Goal: Contribute content

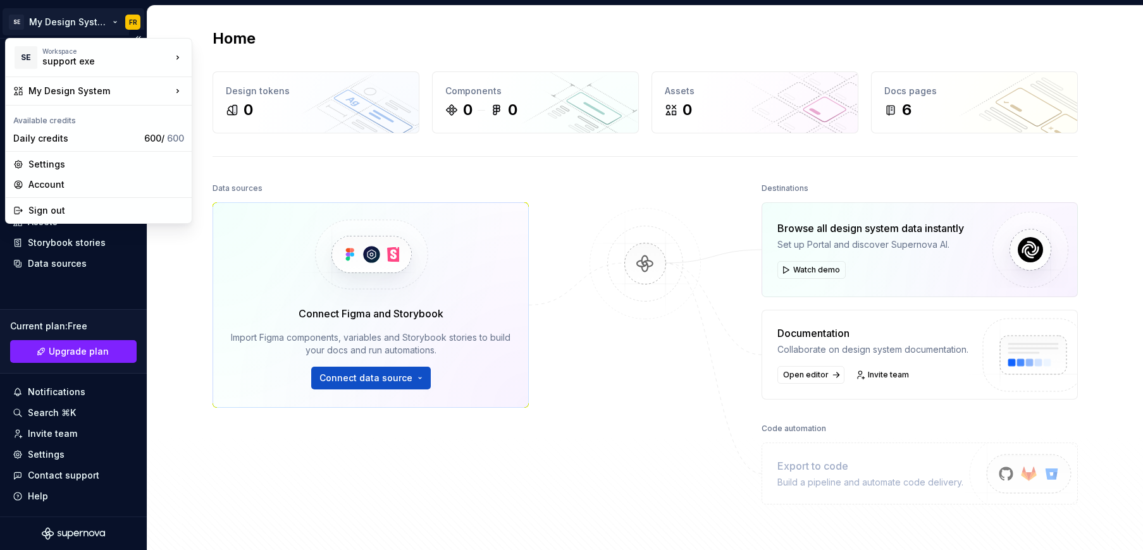
click at [34, 20] on html "SE My Design System FR Home Documentation Analytics Code automation Design syst…" at bounding box center [571, 275] width 1143 height 550
click at [221, 74] on div "support exe" at bounding box center [254, 76] width 82 height 13
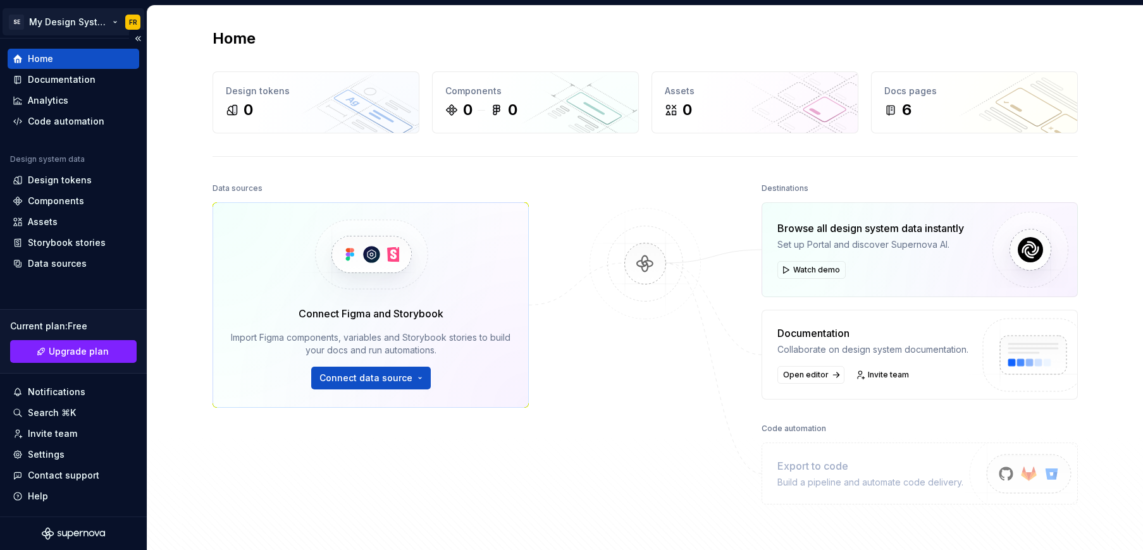
click at [73, 24] on html "SE My Design System FR Home Documentation Analytics Code automation Design syst…" at bounding box center [571, 275] width 1143 height 550
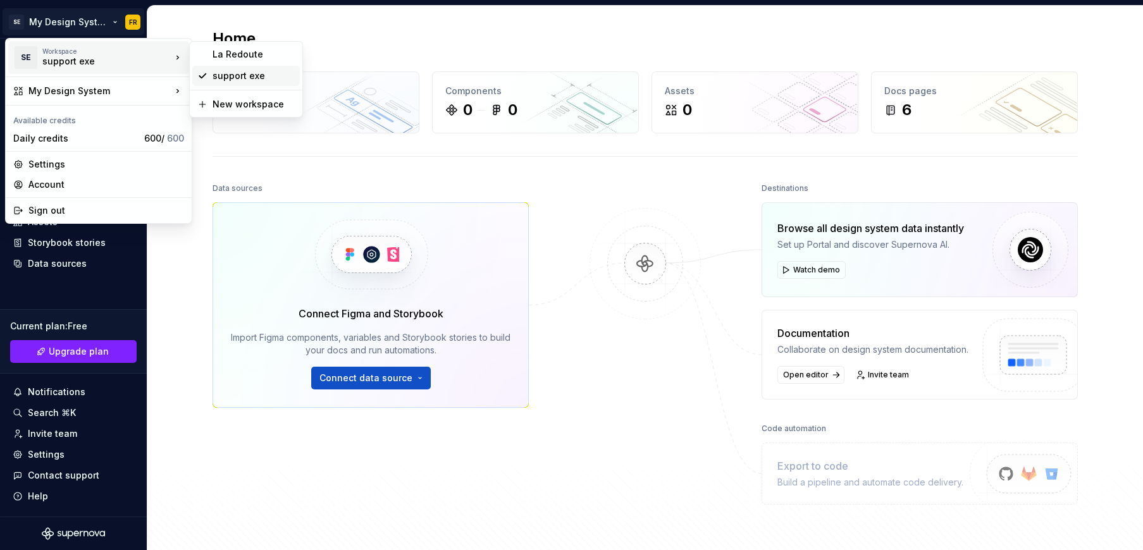
click at [258, 76] on div "support exe" at bounding box center [254, 76] width 82 height 13
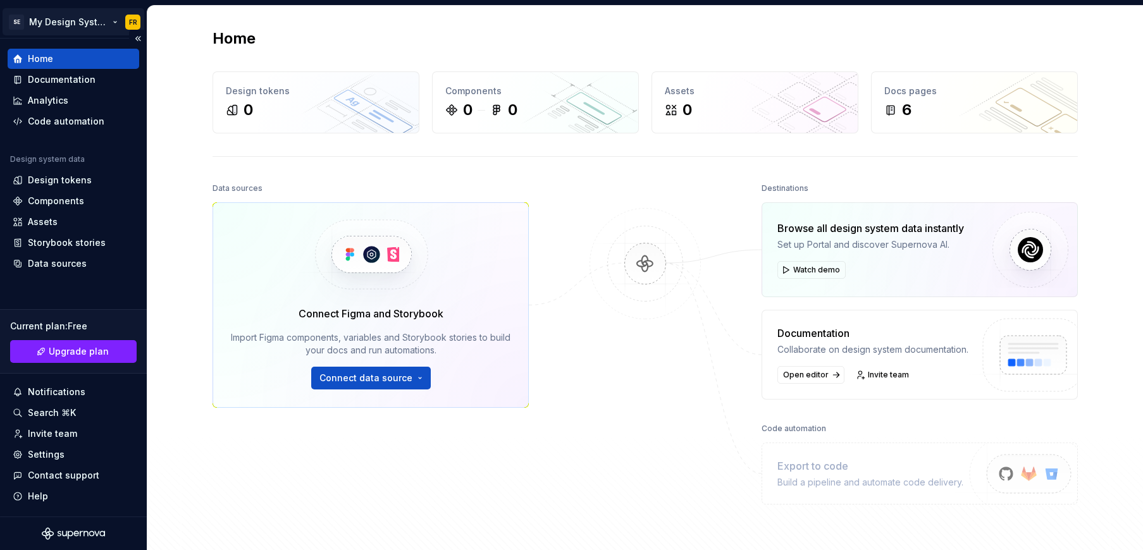
click at [62, 23] on html "SE My Design System FR Home Documentation Analytics Code automation Design syst…" at bounding box center [571, 275] width 1143 height 550
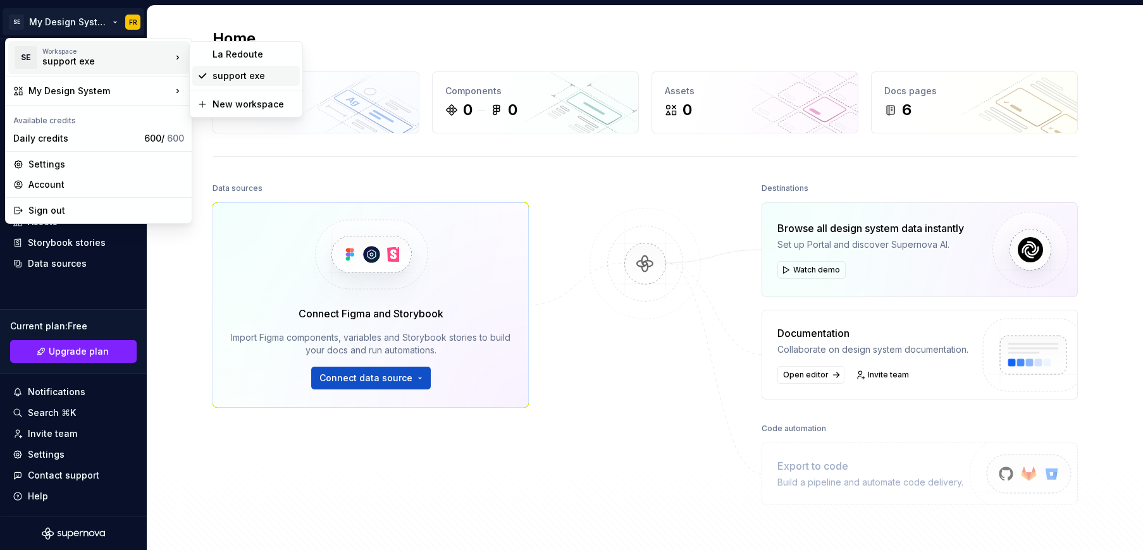
click at [225, 78] on div "support exe" at bounding box center [254, 76] width 82 height 13
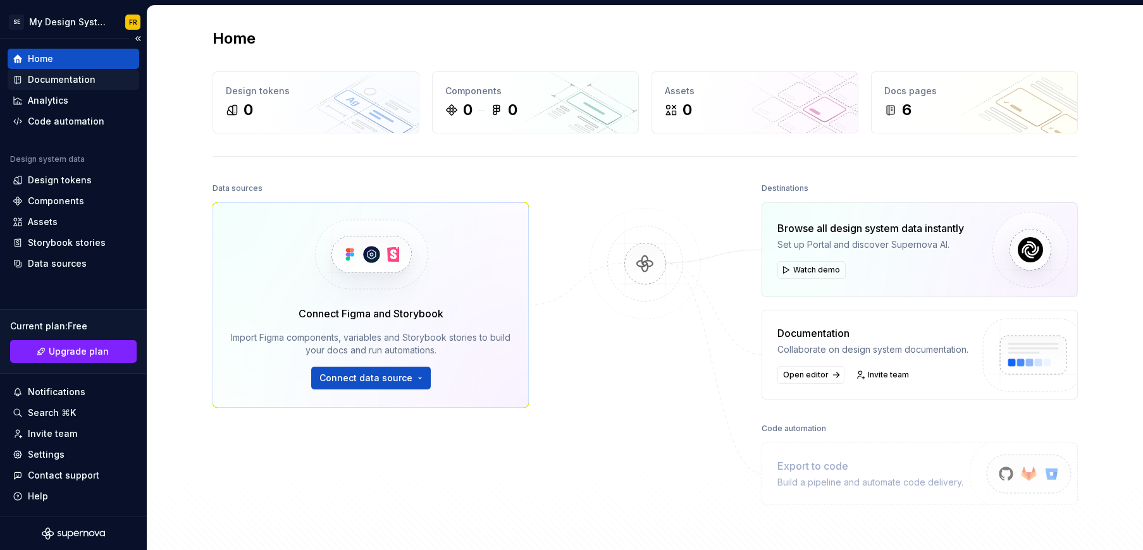
click at [71, 77] on div "Documentation" at bounding box center [62, 79] width 68 height 13
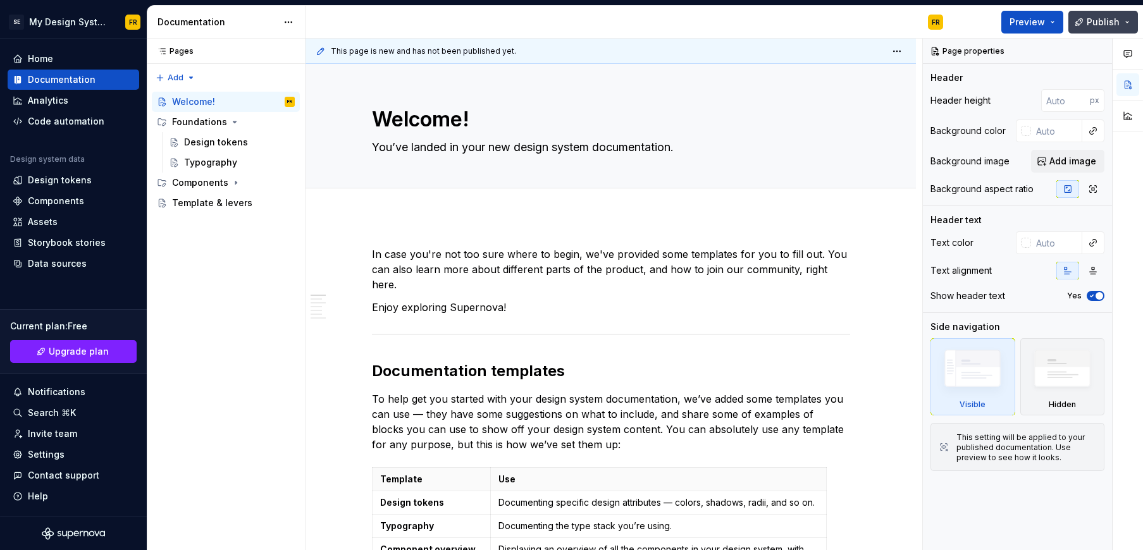
click at [1099, 18] on span "Publish" at bounding box center [1103, 22] width 33 height 13
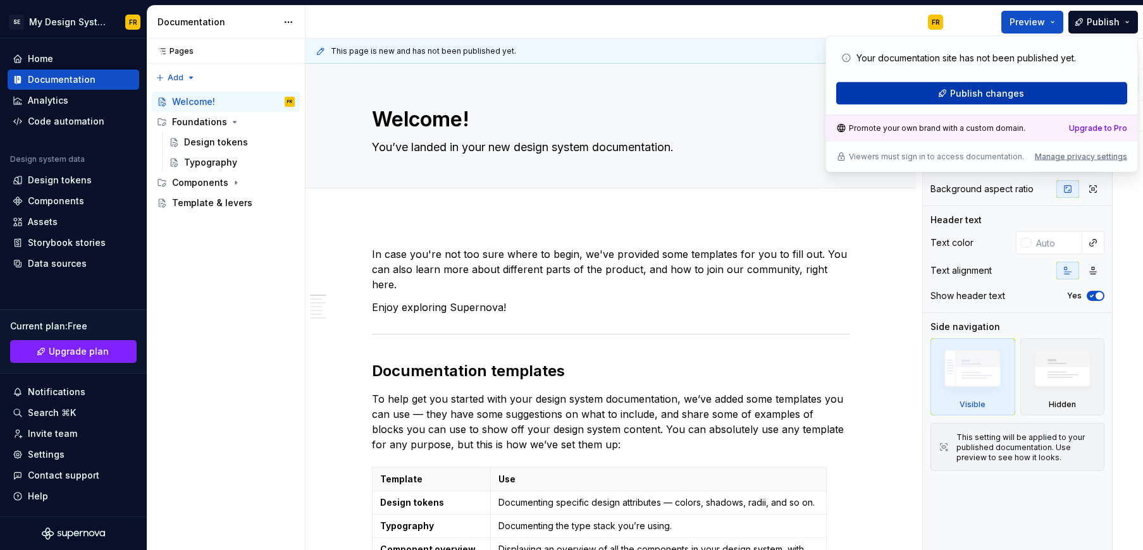
click at [998, 92] on span "Publish changes" at bounding box center [987, 93] width 74 height 13
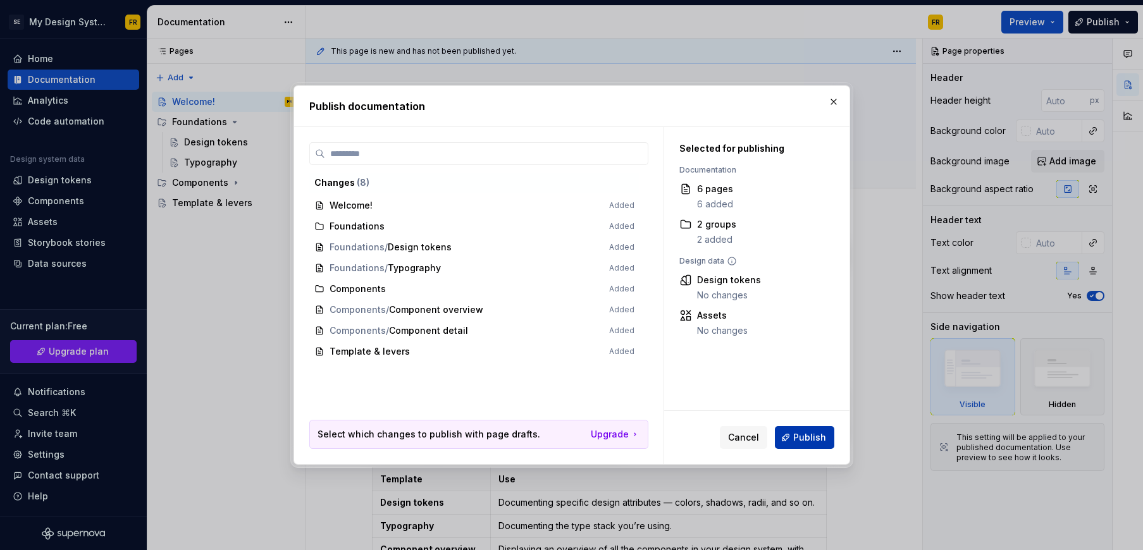
click at [801, 436] on span "Publish" at bounding box center [809, 438] width 33 height 13
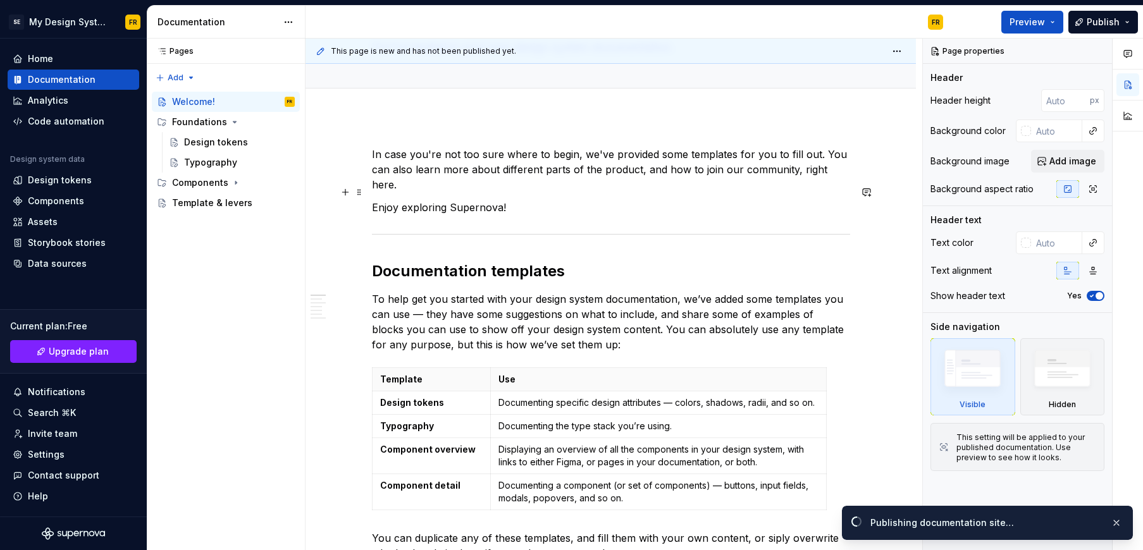
scroll to position [167, 0]
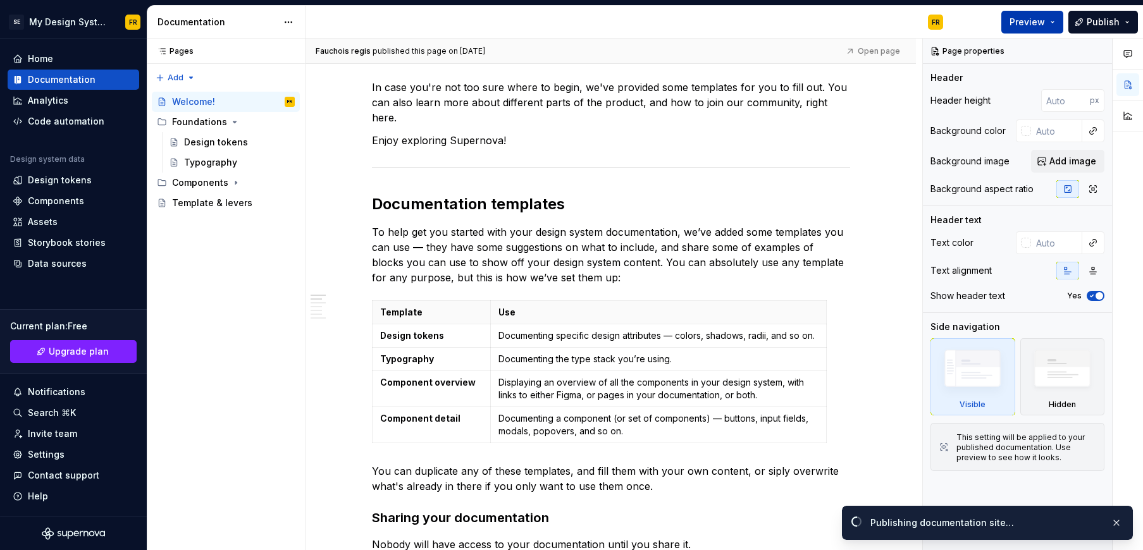
click at [1035, 22] on span "Preview" at bounding box center [1027, 22] width 35 height 13
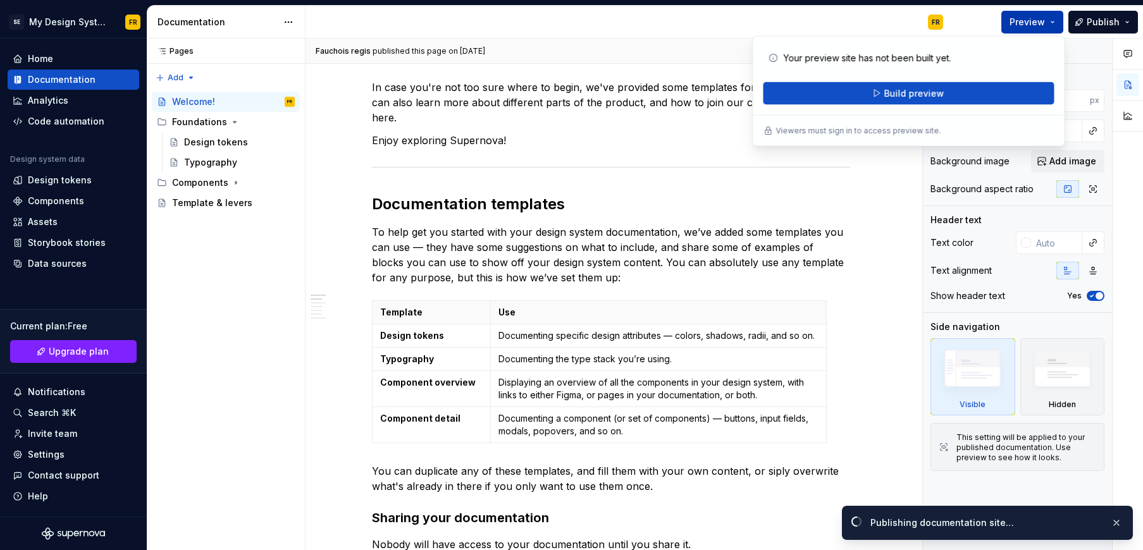
click at [1035, 22] on span "Preview" at bounding box center [1027, 22] width 35 height 13
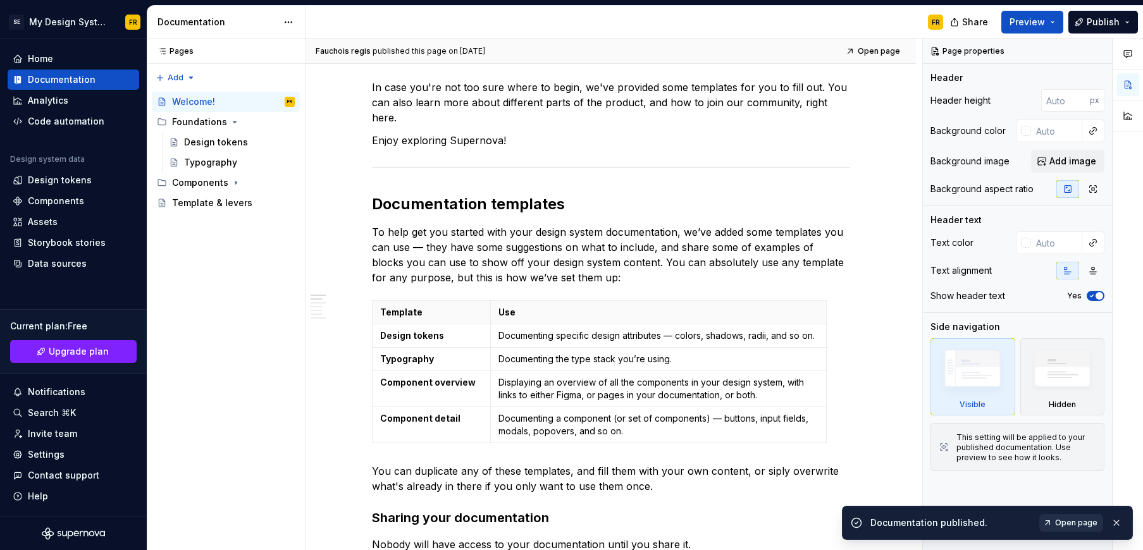
click at [1086, 525] on span "Open page" at bounding box center [1076, 523] width 42 height 10
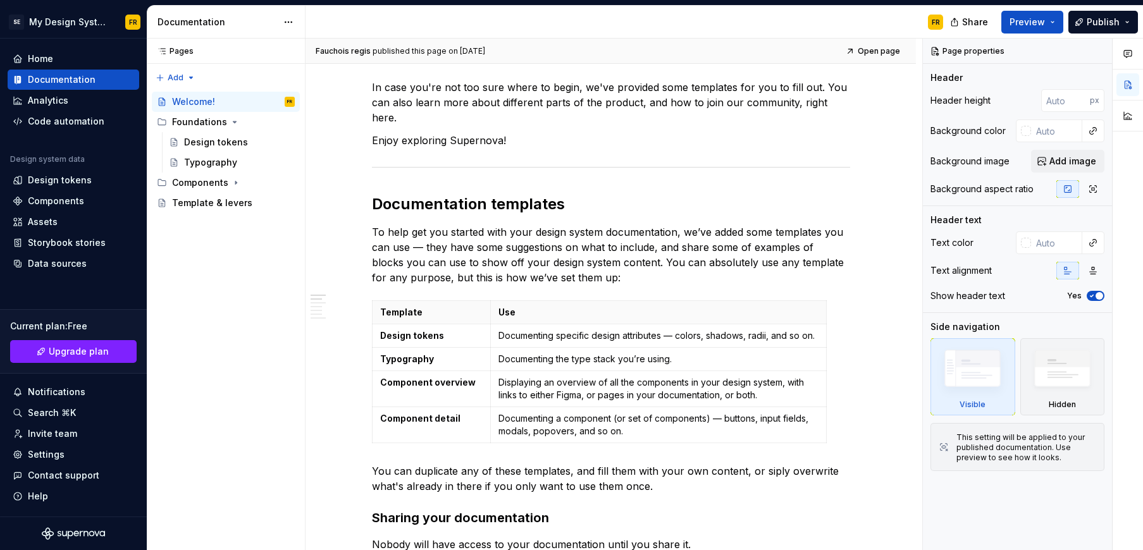
type textarea "*"
click at [73, 17] on html "SE My Design System FR Home Documentation Analytics Code automation Design syst…" at bounding box center [571, 275] width 1143 height 550
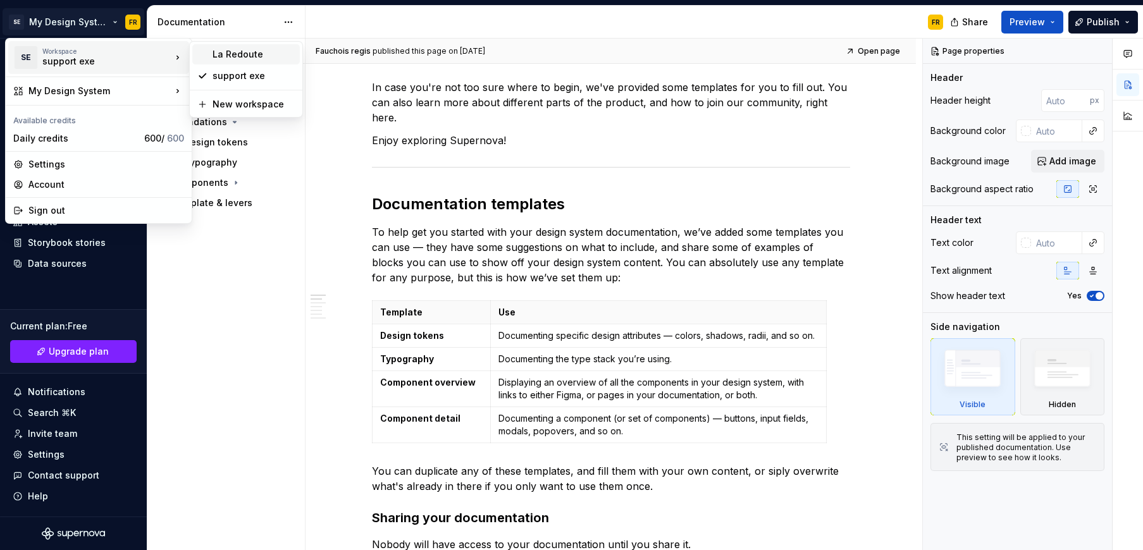
click at [251, 55] on div "La Redoute" at bounding box center [254, 54] width 82 height 13
